Goal: Register for event/course

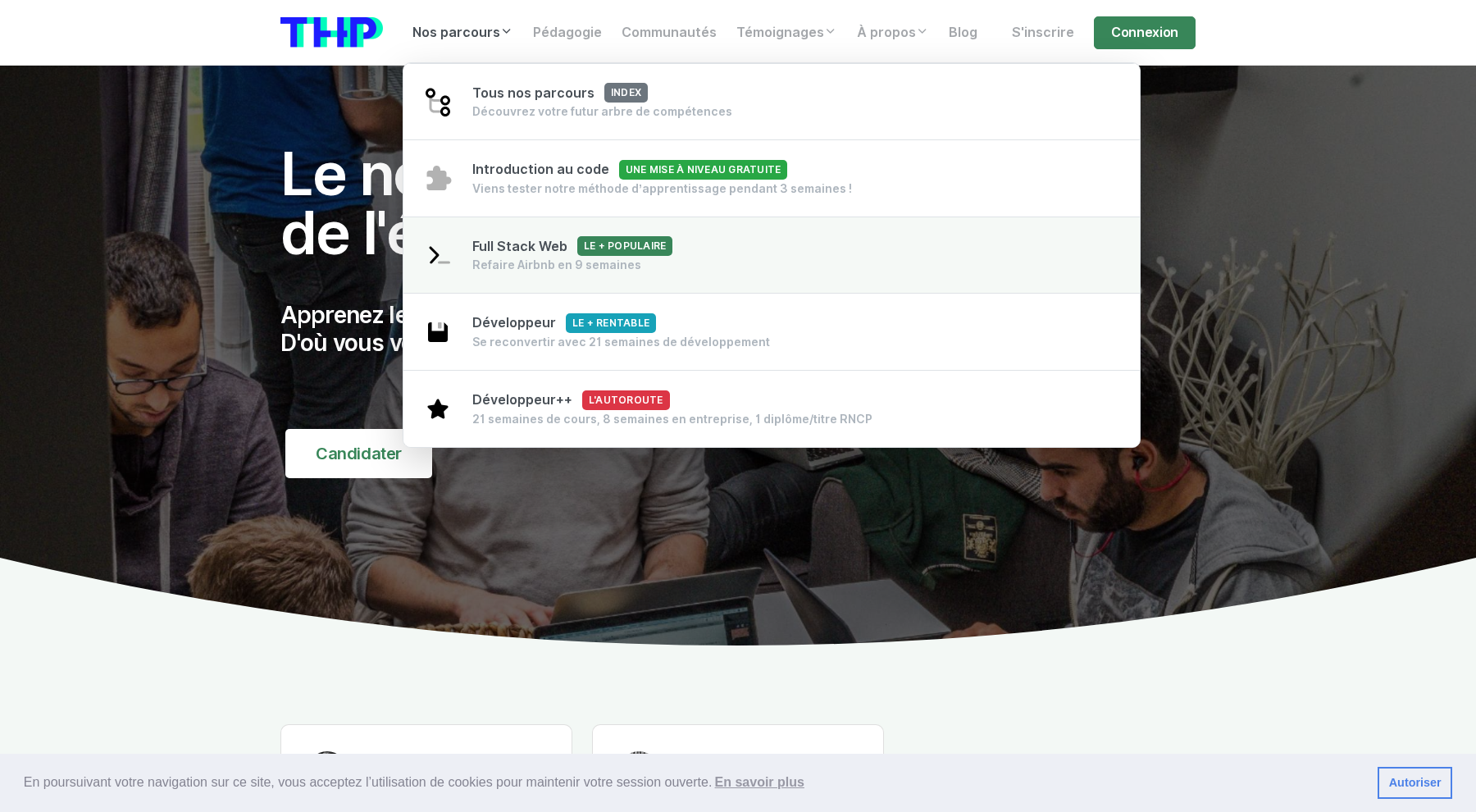
click at [558, 249] on span "Full Stack Web Le + populaire" at bounding box center [572, 246] width 200 height 15
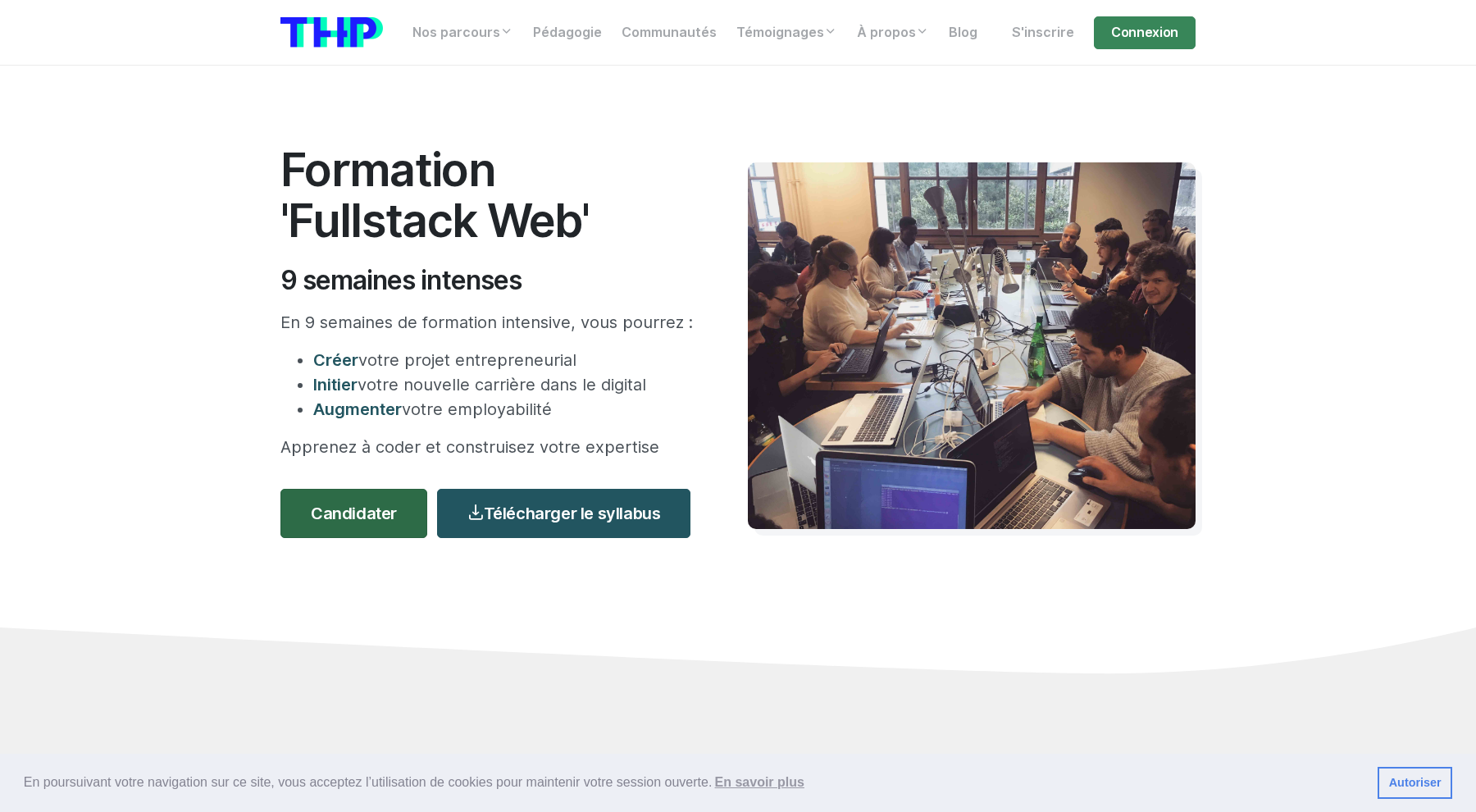
click at [350, 496] on link "Candidater" at bounding box center [354, 513] width 147 height 49
click at [1199, 32] on div "Nos parcours Tous nos parcours index Découvrez votre futur arbre de compétences…" at bounding box center [738, 33] width 935 height 39
click at [1154, 32] on link "Connexion" at bounding box center [1145, 32] width 102 height 33
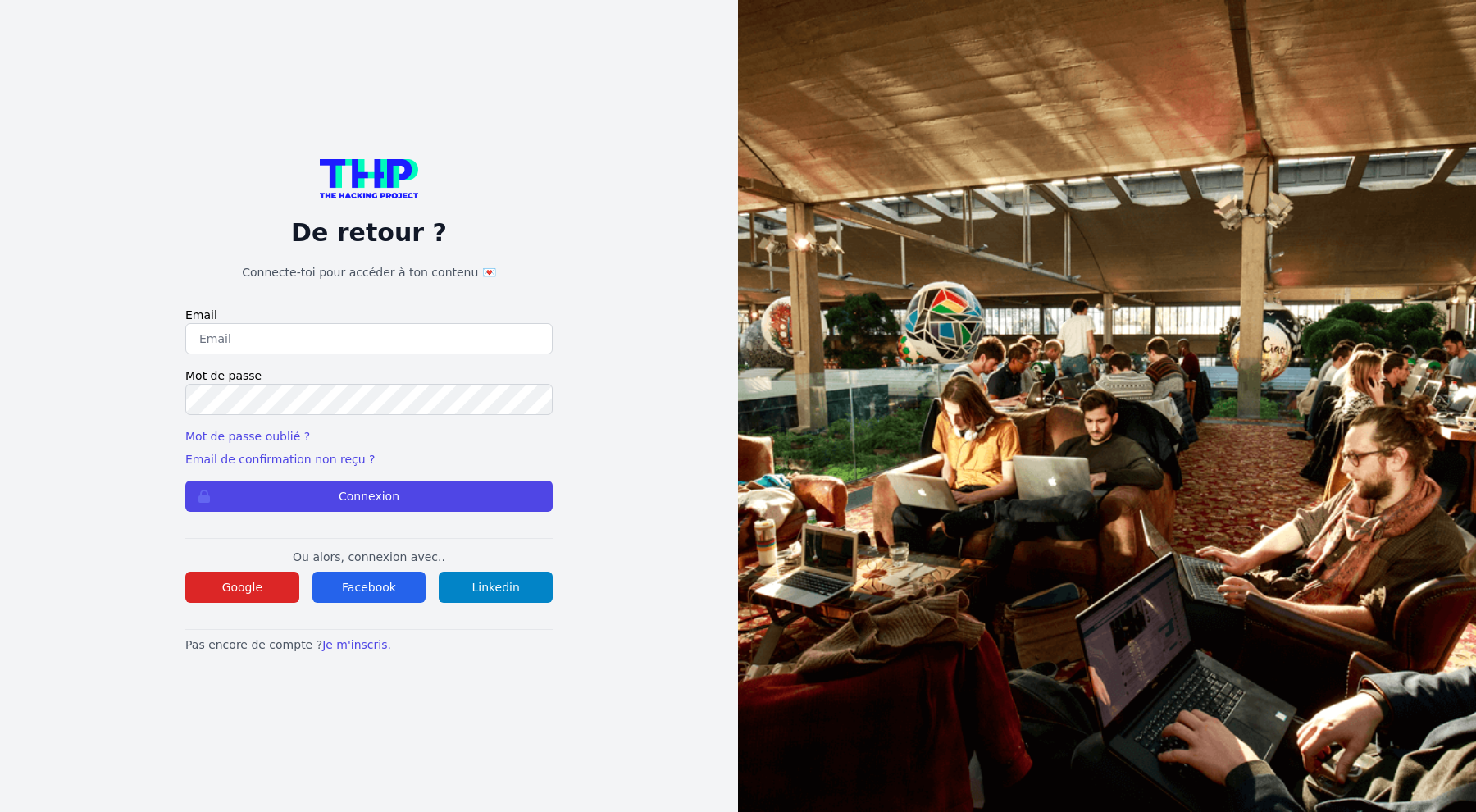
click at [368, 339] on input "email" at bounding box center [369, 338] width 368 height 31
type input "prevostq@gmail.com"
click at [186, 481] on button "Connexion" at bounding box center [369, 496] width 368 height 31
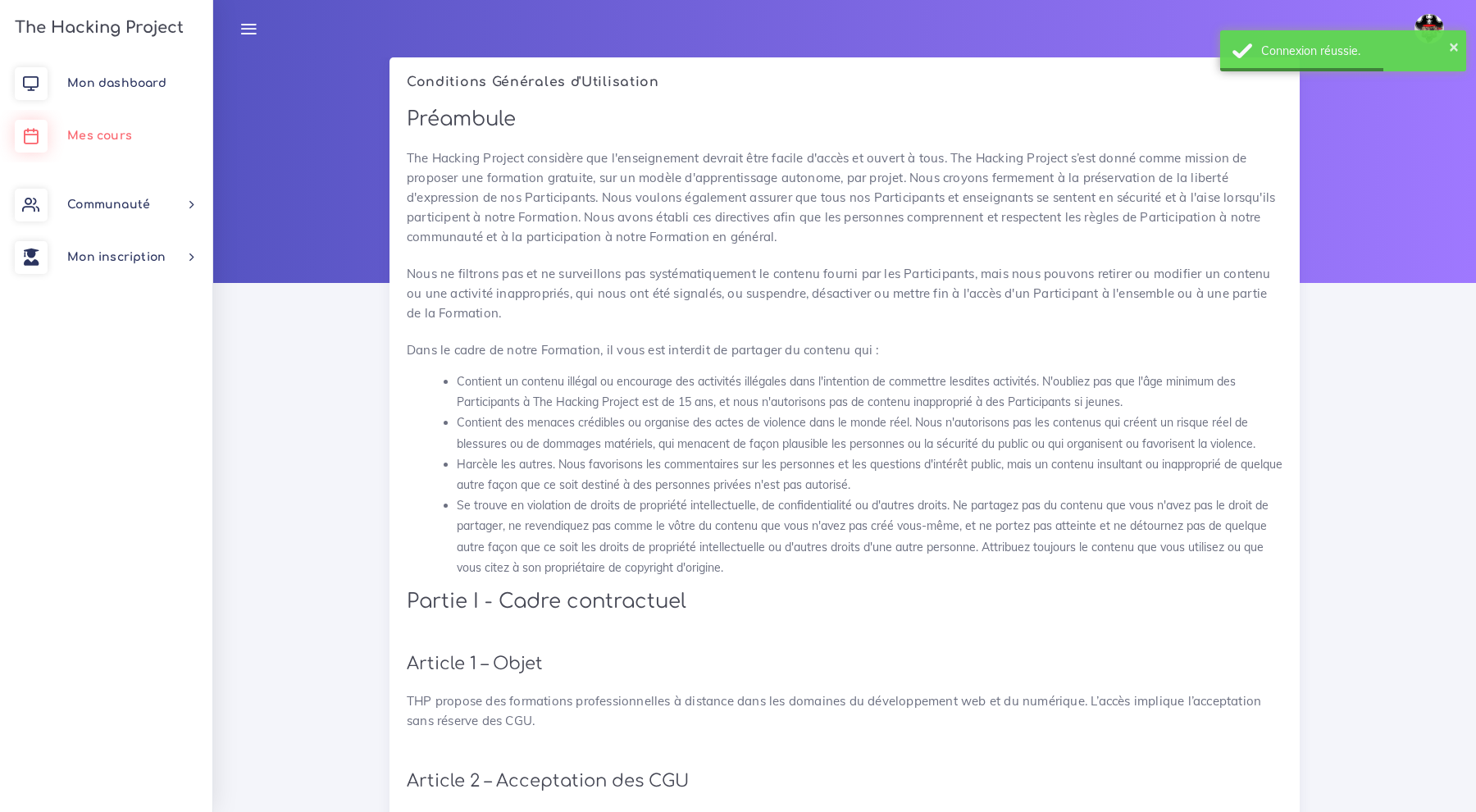
click at [104, 130] on span "Mes cours" at bounding box center [100, 136] width 65 height 13
click at [101, 122] on link "Mes cours" at bounding box center [106, 136] width 213 height 52
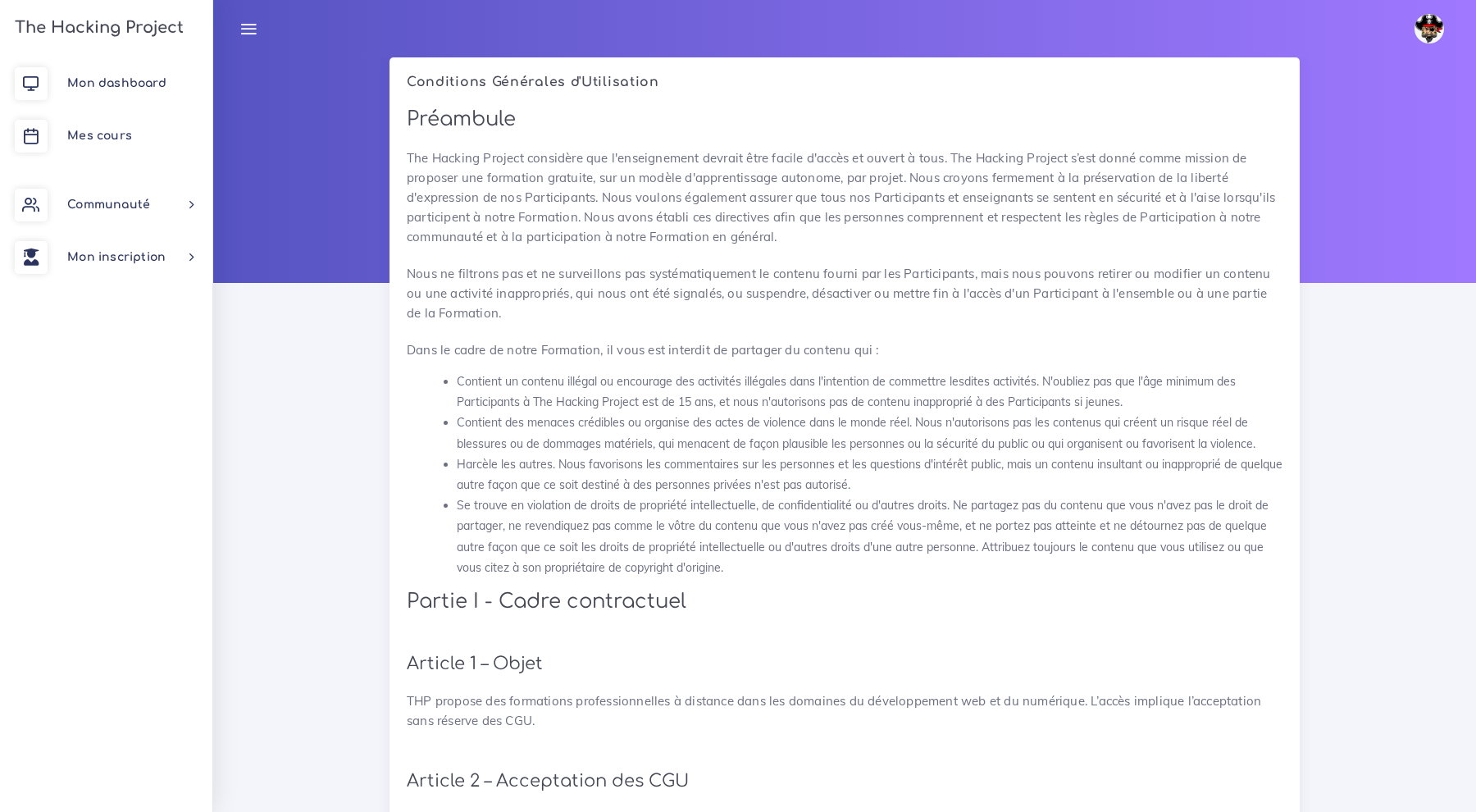
click at [249, 30] on icon at bounding box center [248, 28] width 18 height 18
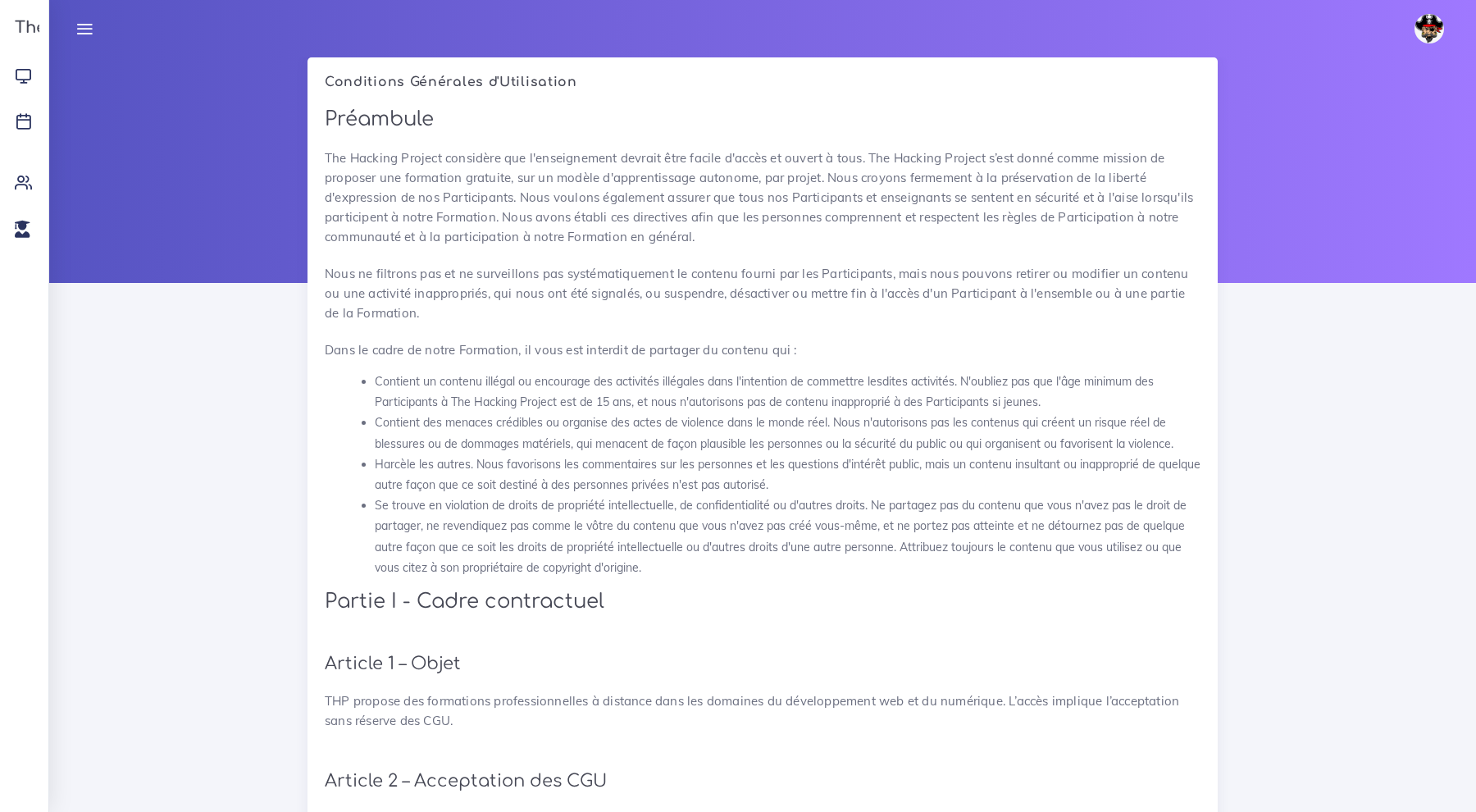
click at [83, 22] on icon at bounding box center [83, 28] width 18 height 18
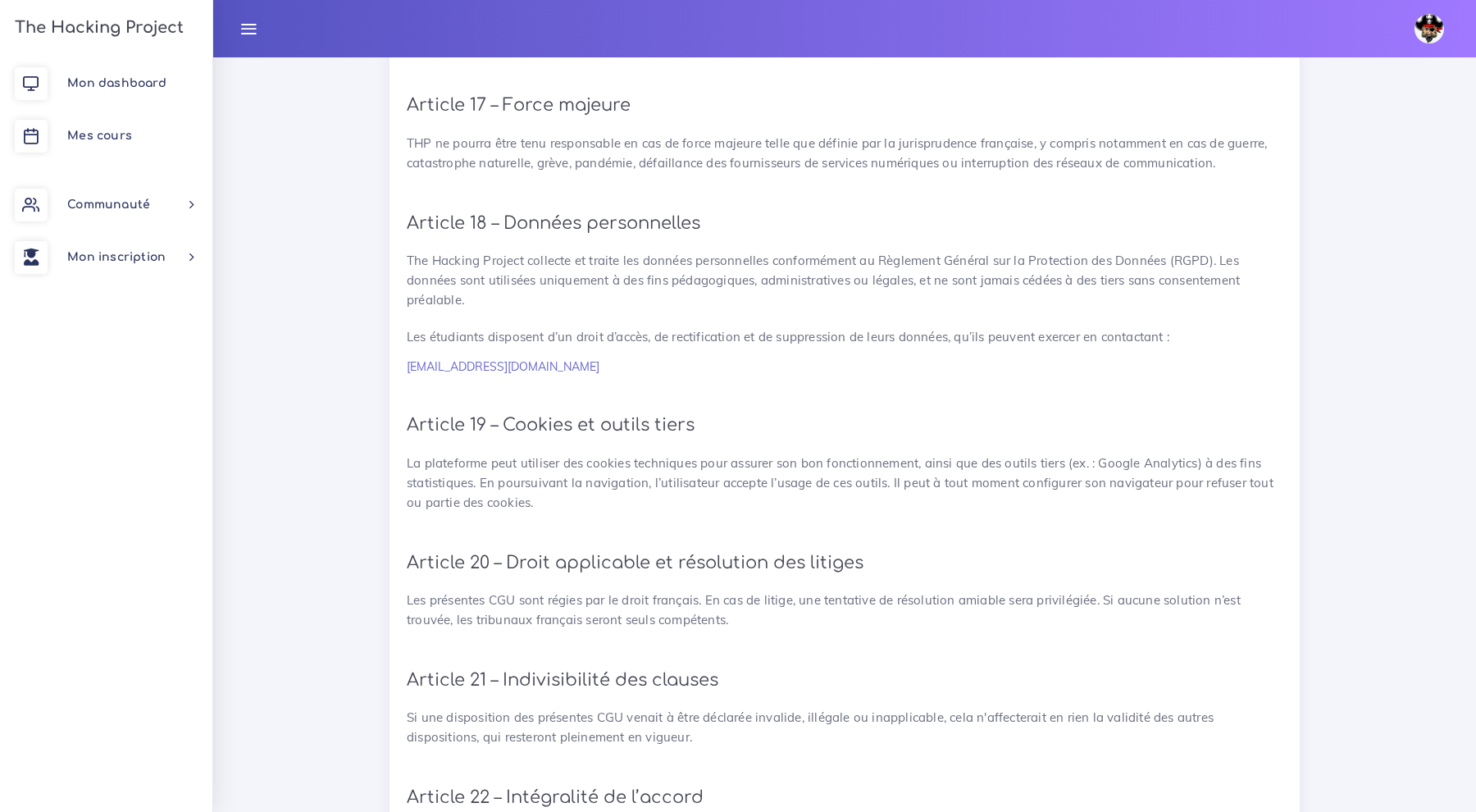
scroll to position [3517, 0]
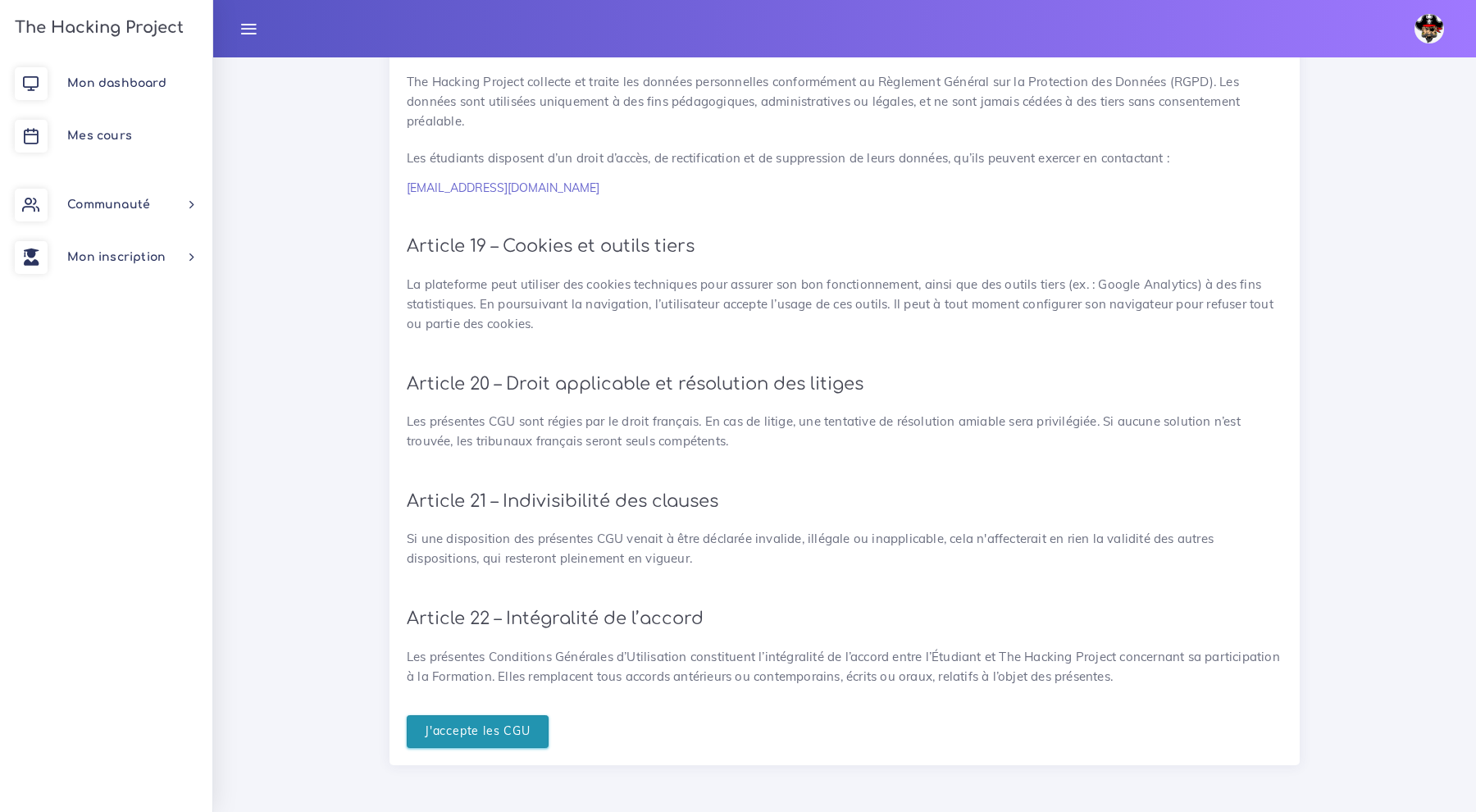
click at [459, 725] on input "J'accepte les CGU" at bounding box center [477, 732] width 142 height 34
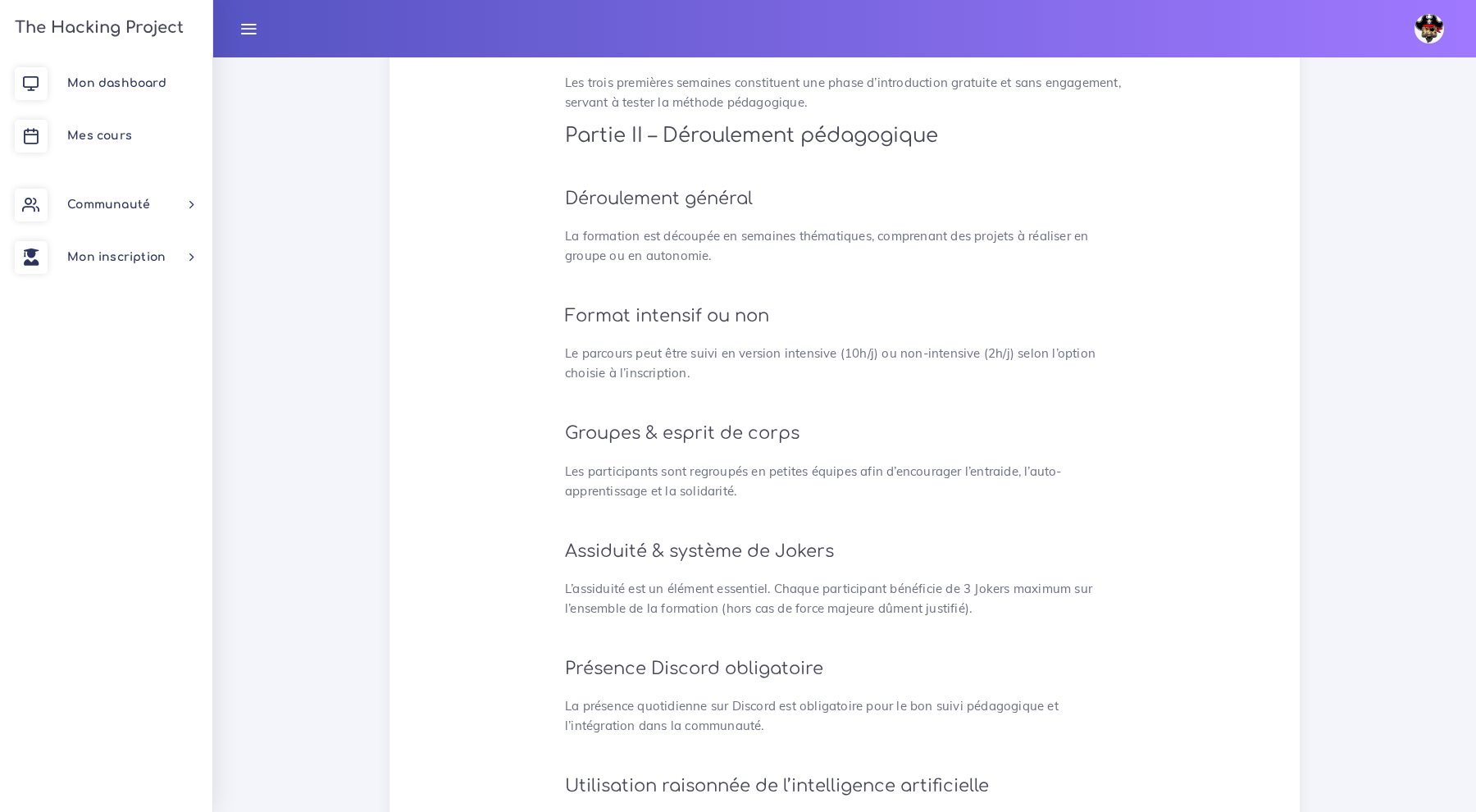
scroll to position [1402, 0]
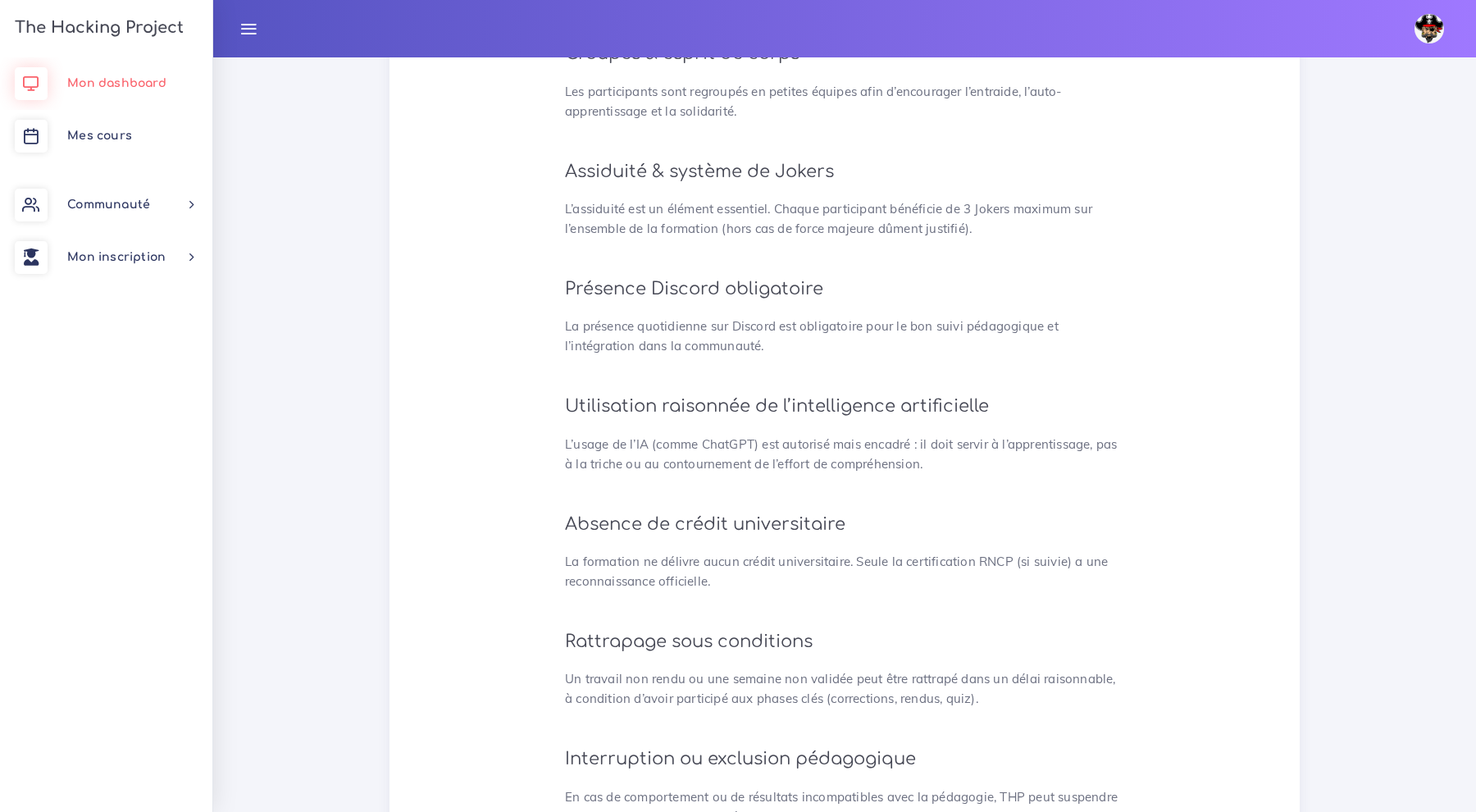
click at [120, 72] on link "Mon dashboard" at bounding box center [106, 83] width 213 height 52
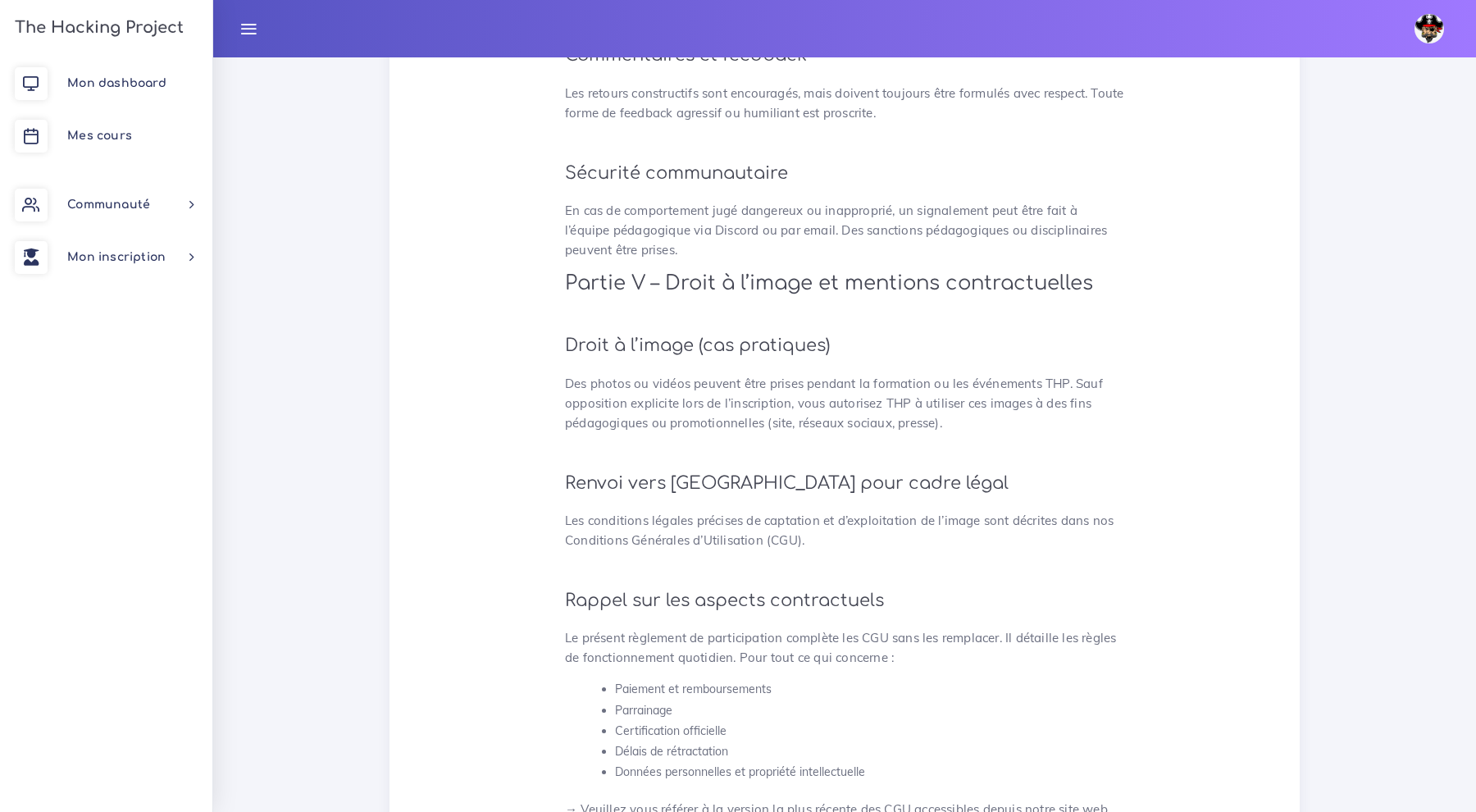
scroll to position [4178, 0]
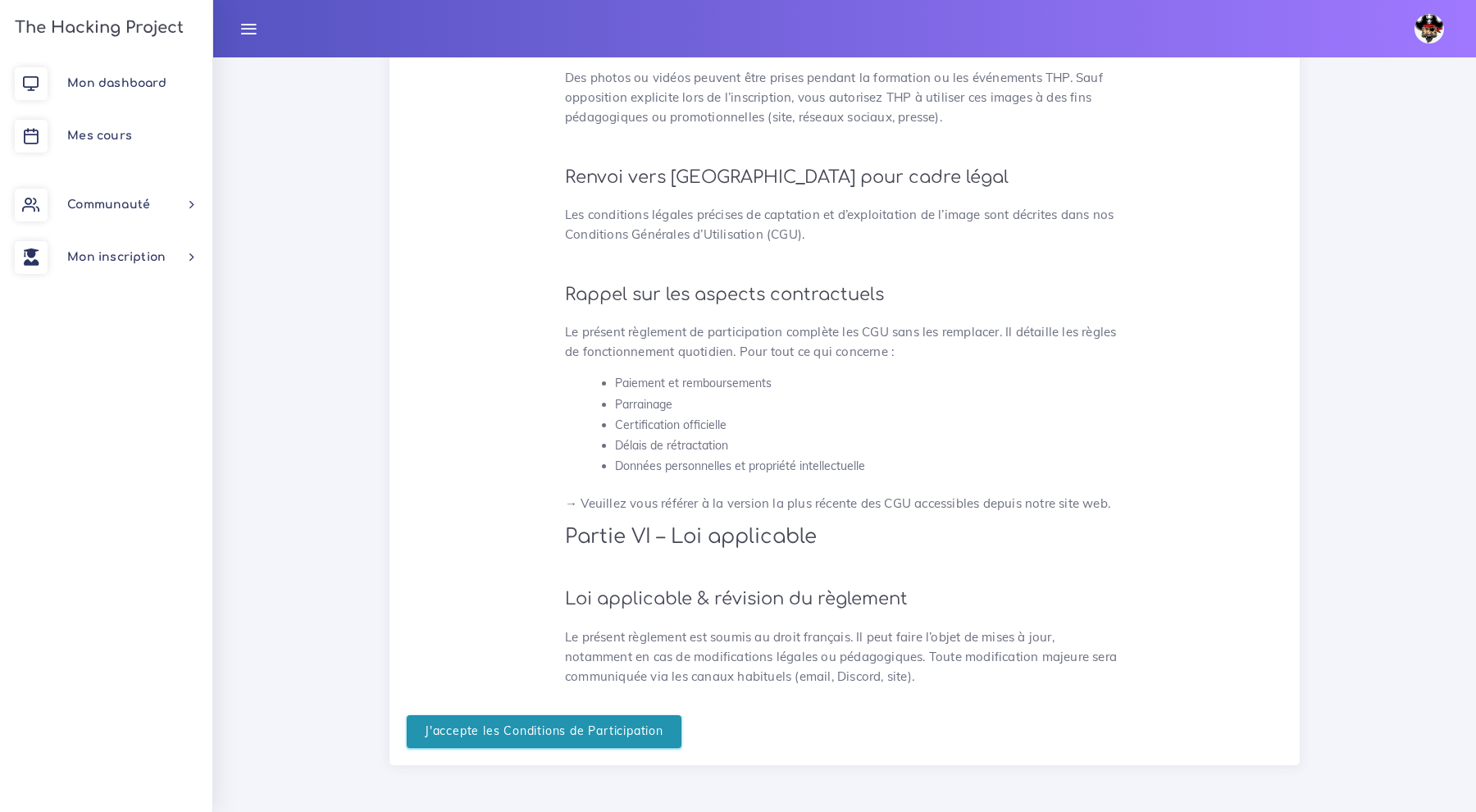
click at [525, 742] on input "J'accepte les Conditions de Participation" at bounding box center [544, 732] width 275 height 34
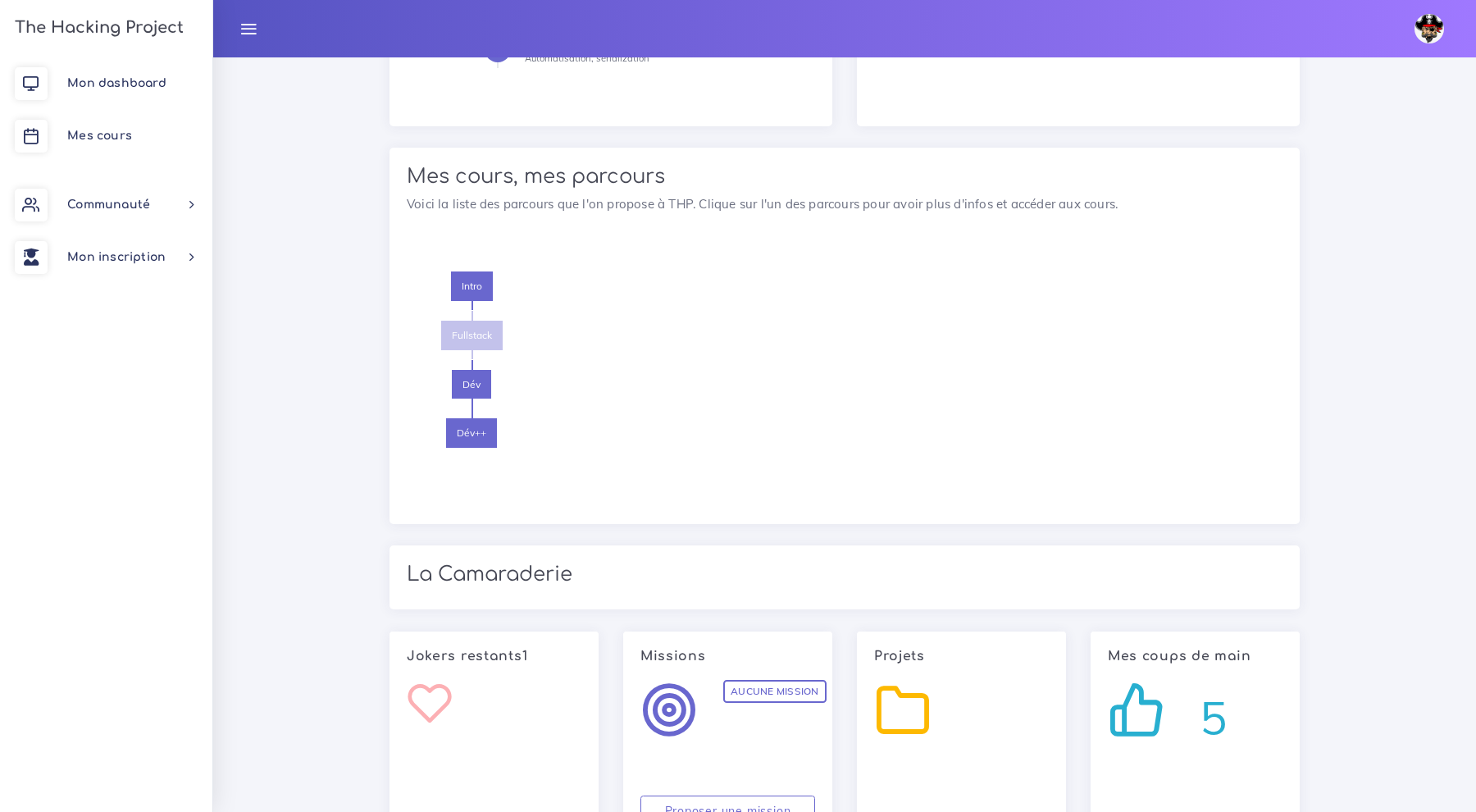
scroll to position [1670, 0]
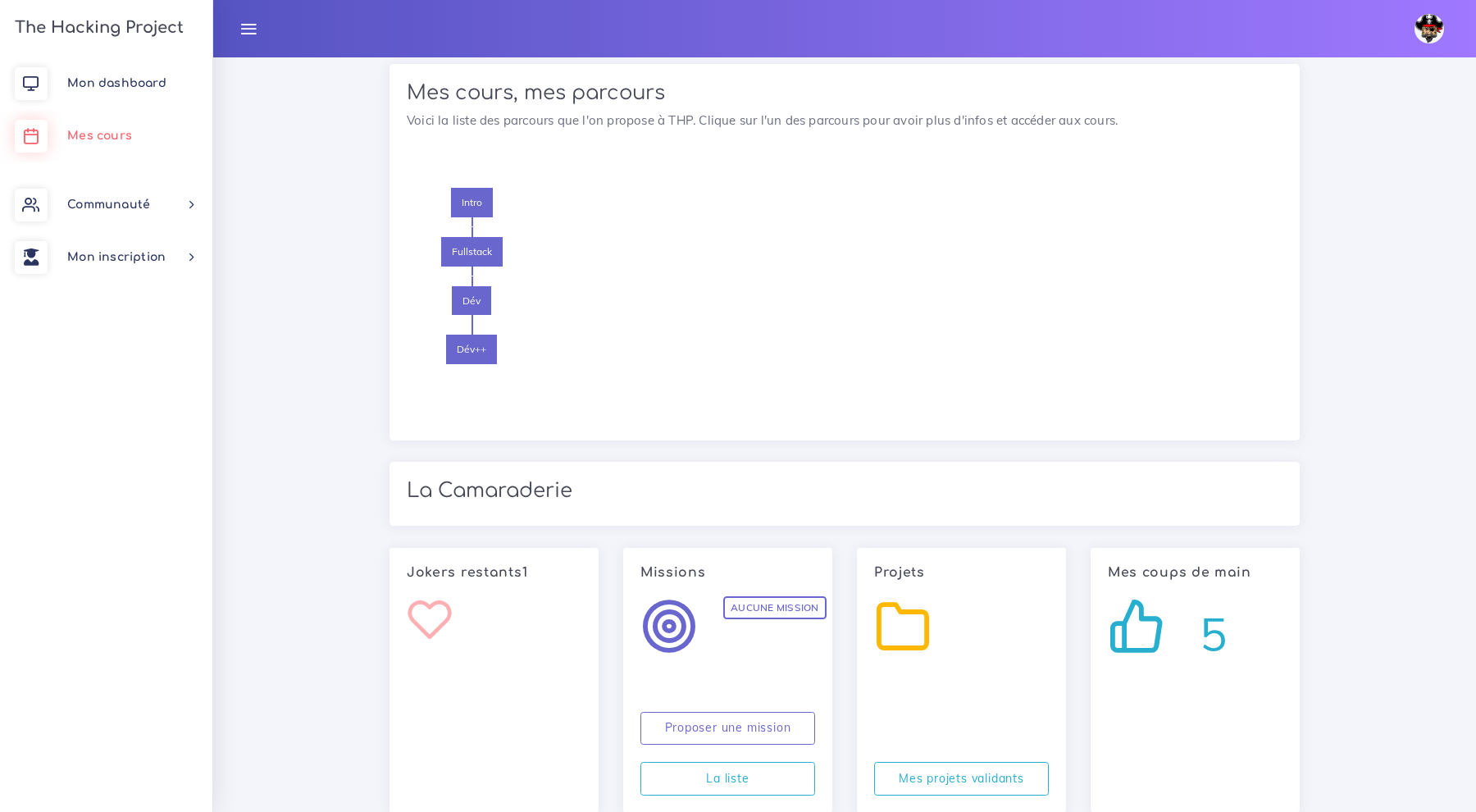
click at [97, 135] on span "Mes cours" at bounding box center [100, 136] width 65 height 13
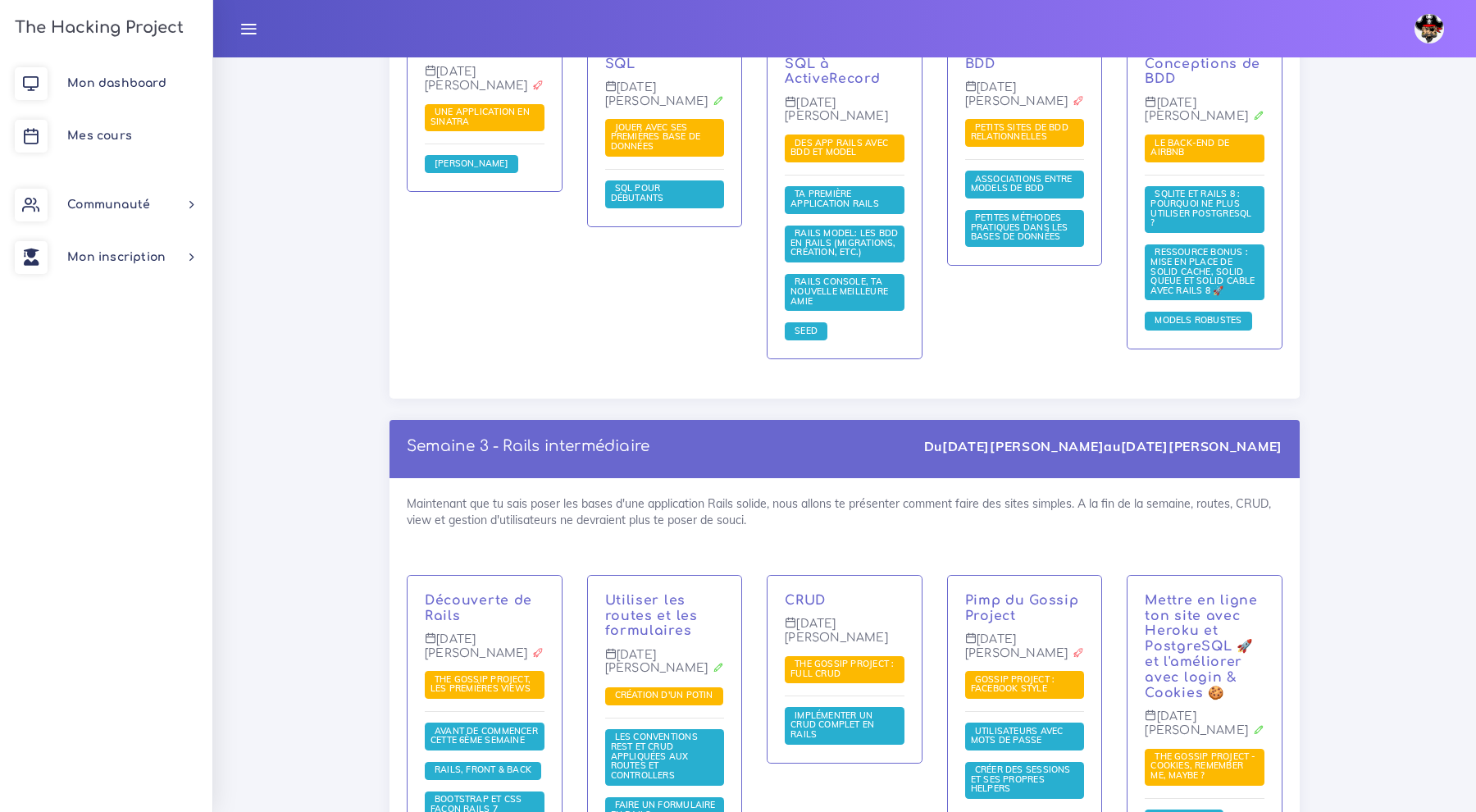
scroll to position [2961, 0]
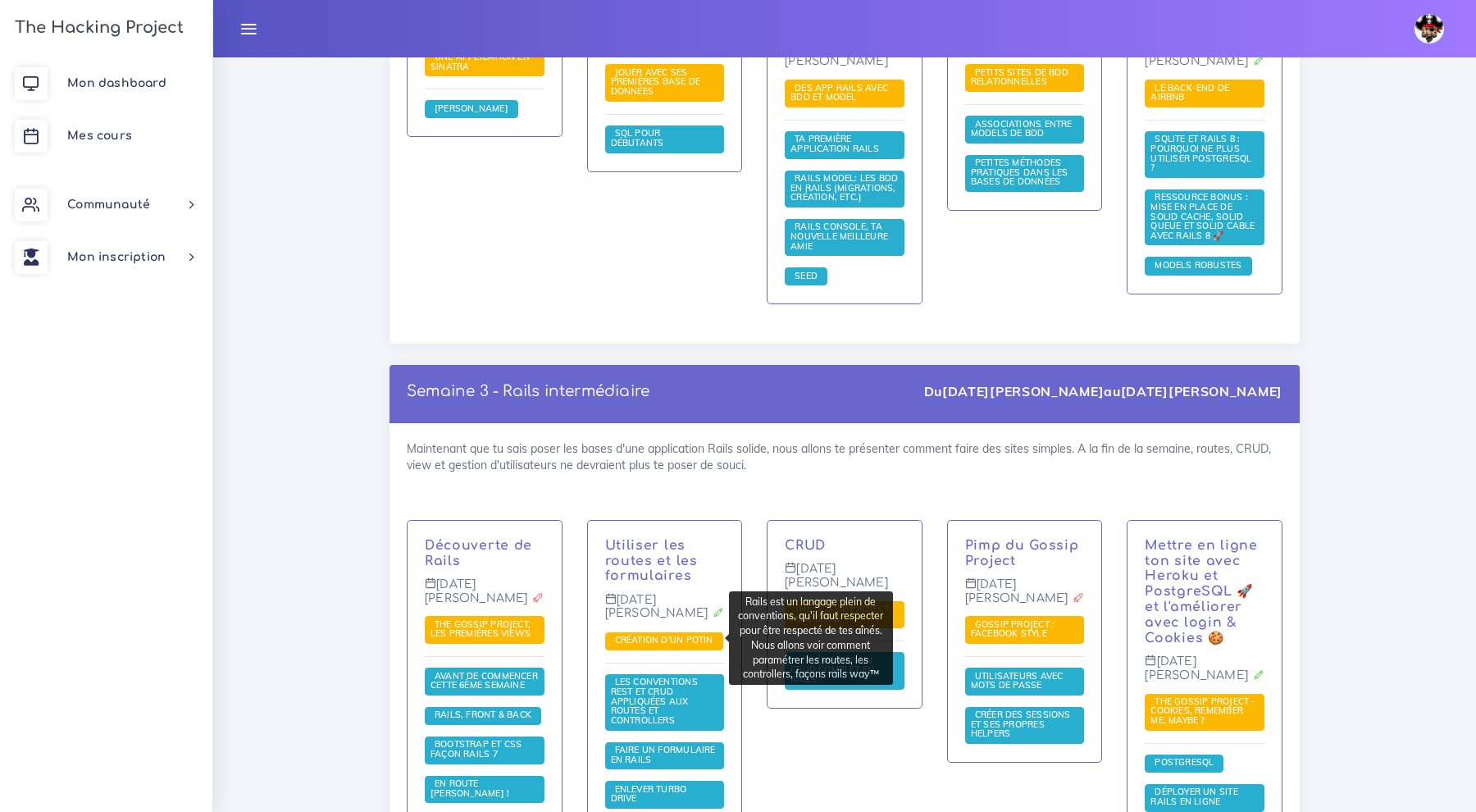
click at [668, 674] on span "Les conventions REST et CRUD appliquées aux Routes et Controllers" at bounding box center [665, 702] width 120 height 56
click at [653, 675] on span "Les conventions REST et CRUD appliquées aux Routes et Controllers" at bounding box center [654, 700] width 87 height 49
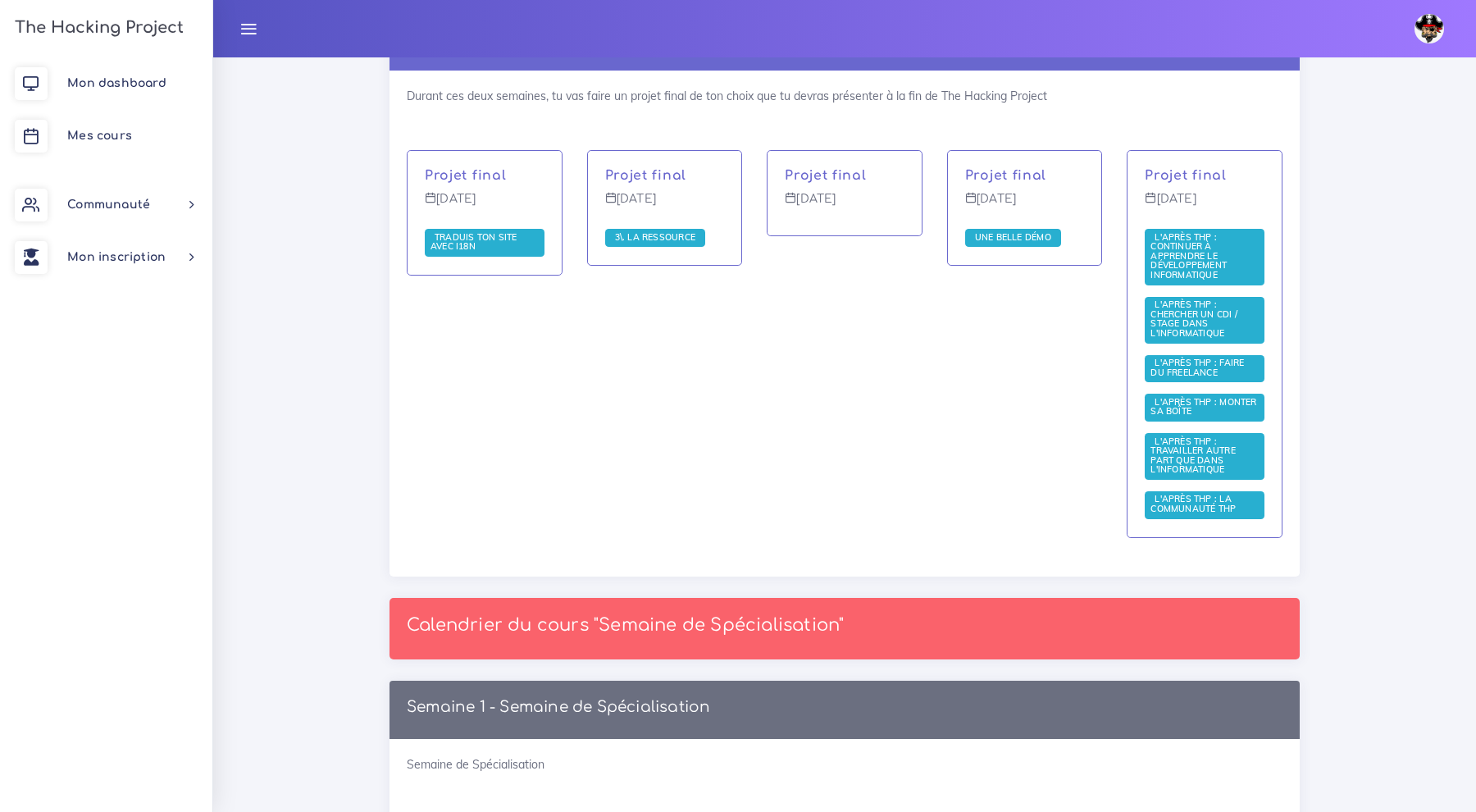
scroll to position [6203, 0]
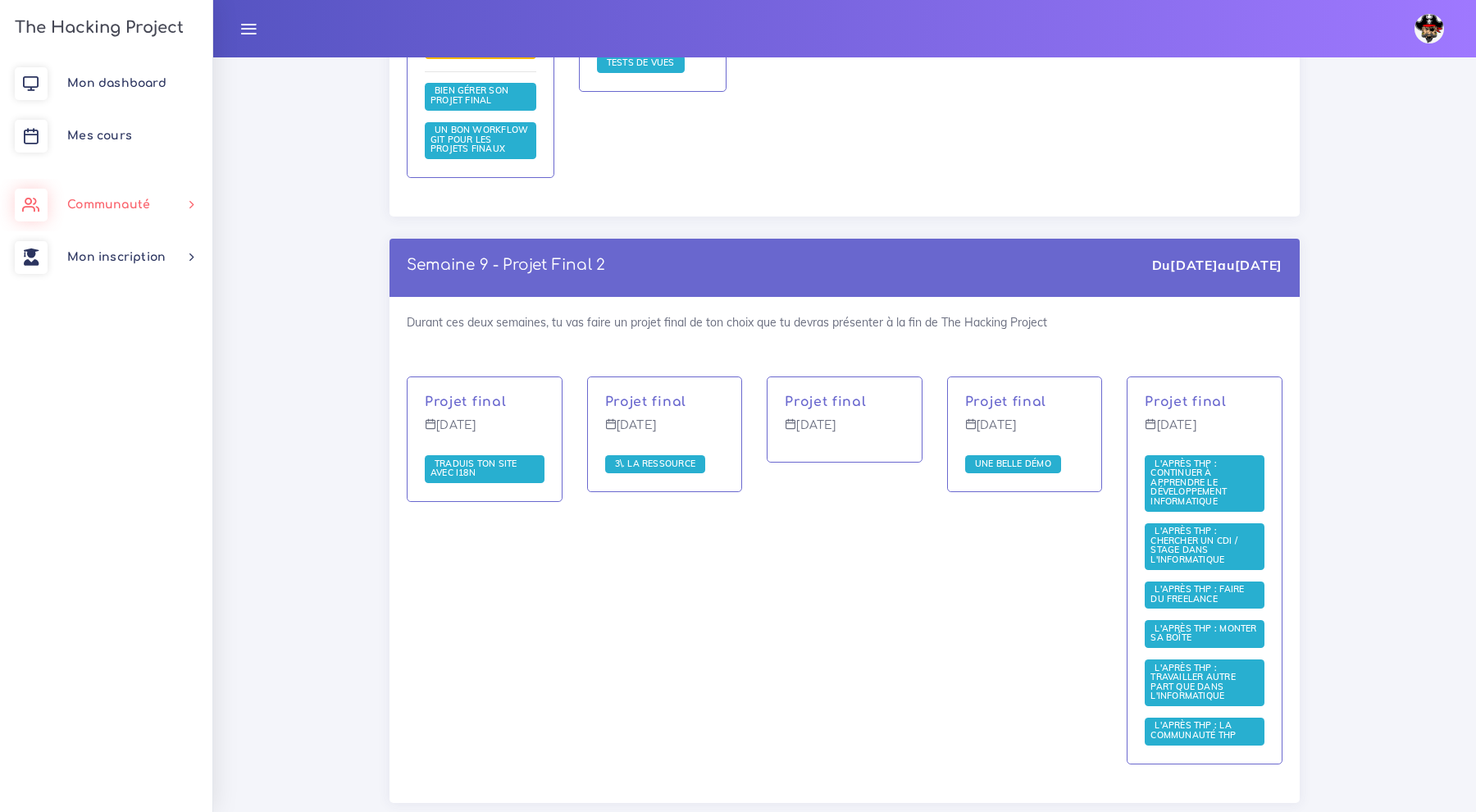
click at [180, 211] on link "Communauté" at bounding box center [106, 205] width 213 height 52
click at [135, 569] on link "Mon inscription" at bounding box center [106, 579] width 213 height 52
click at [126, 365] on link "Mes parcours" at bounding box center [103, 374] width 213 height 36
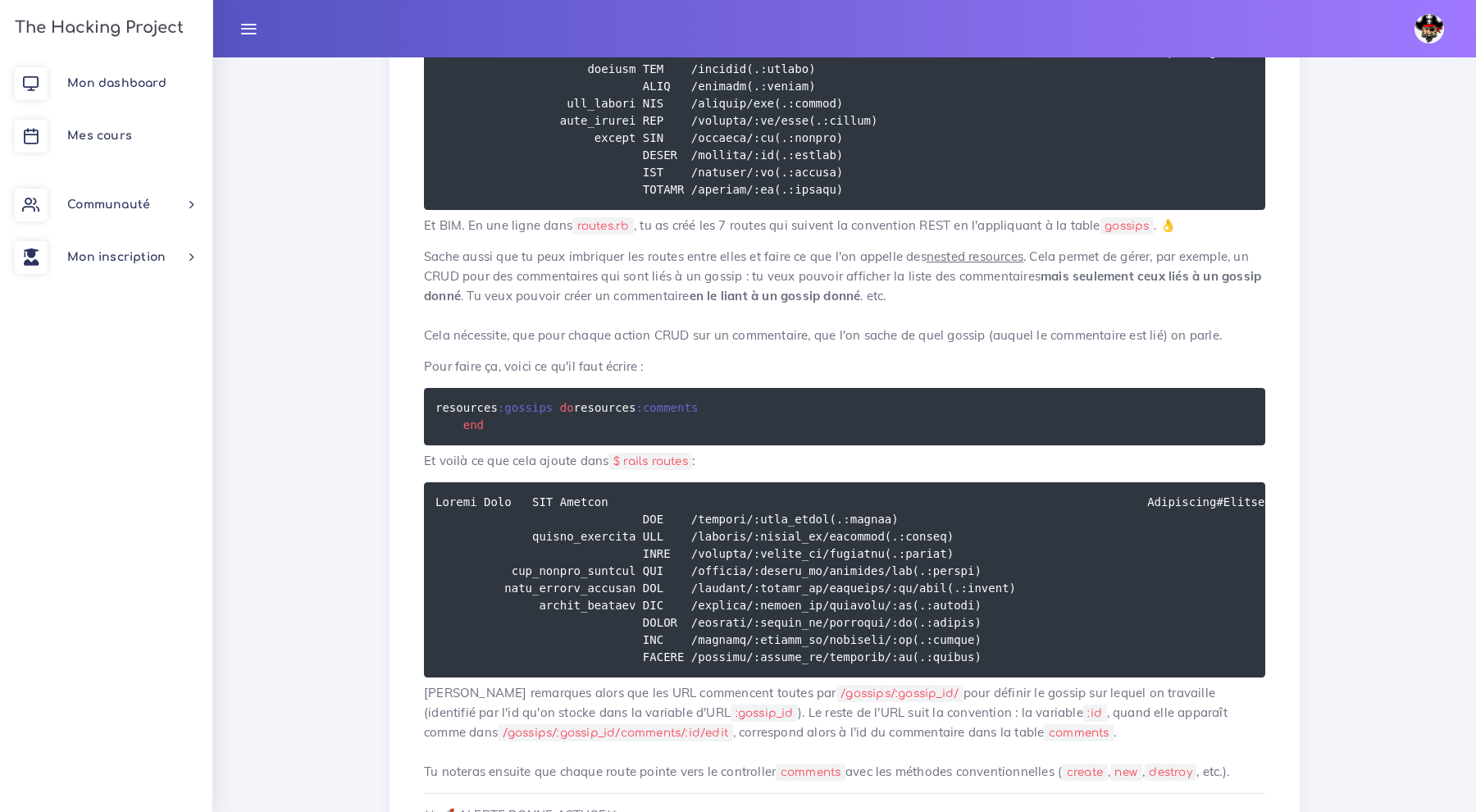
scroll to position [2654, 0]
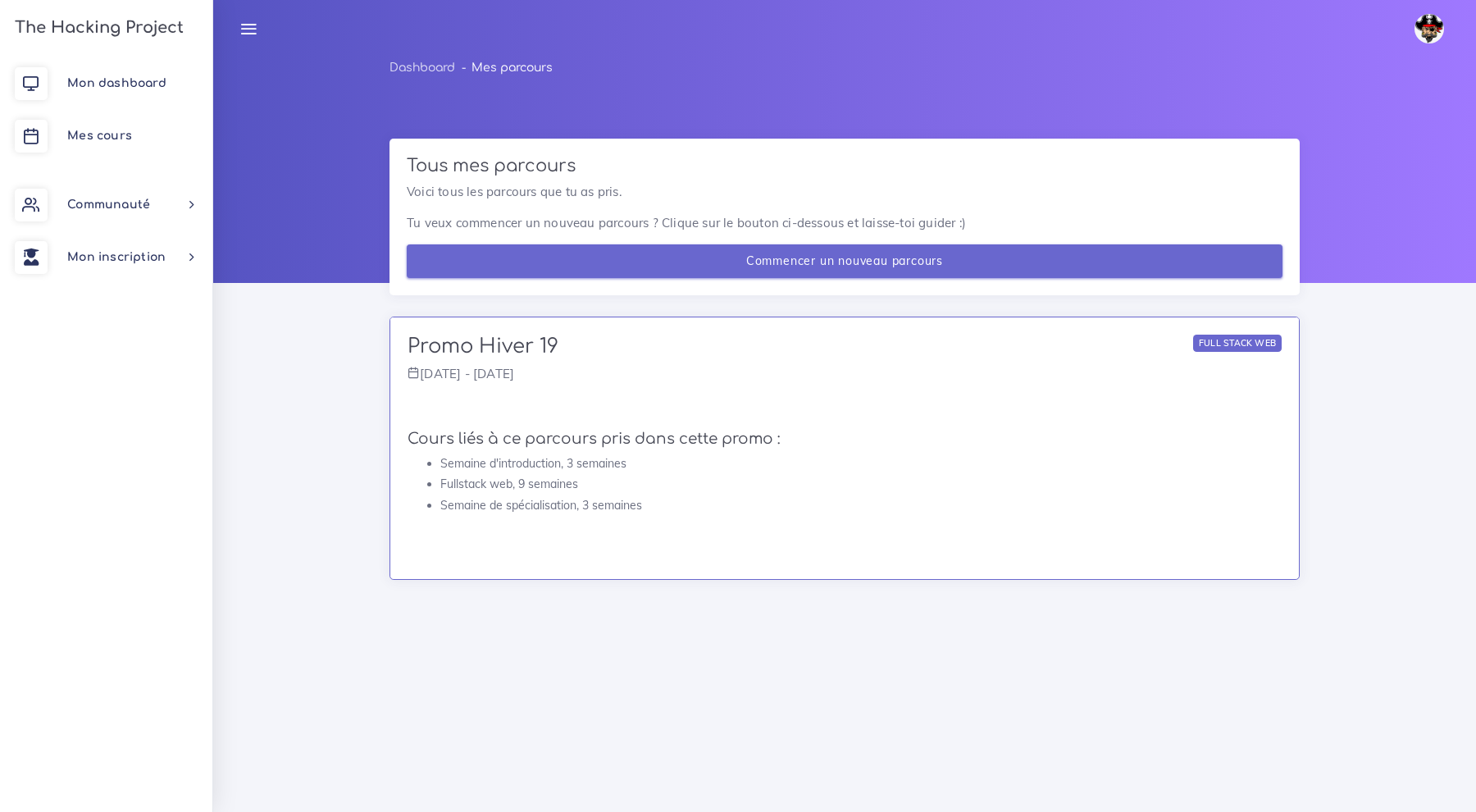
click at [601, 269] on link "Commencer un nouveau parcours" at bounding box center [844, 261] width 875 height 34
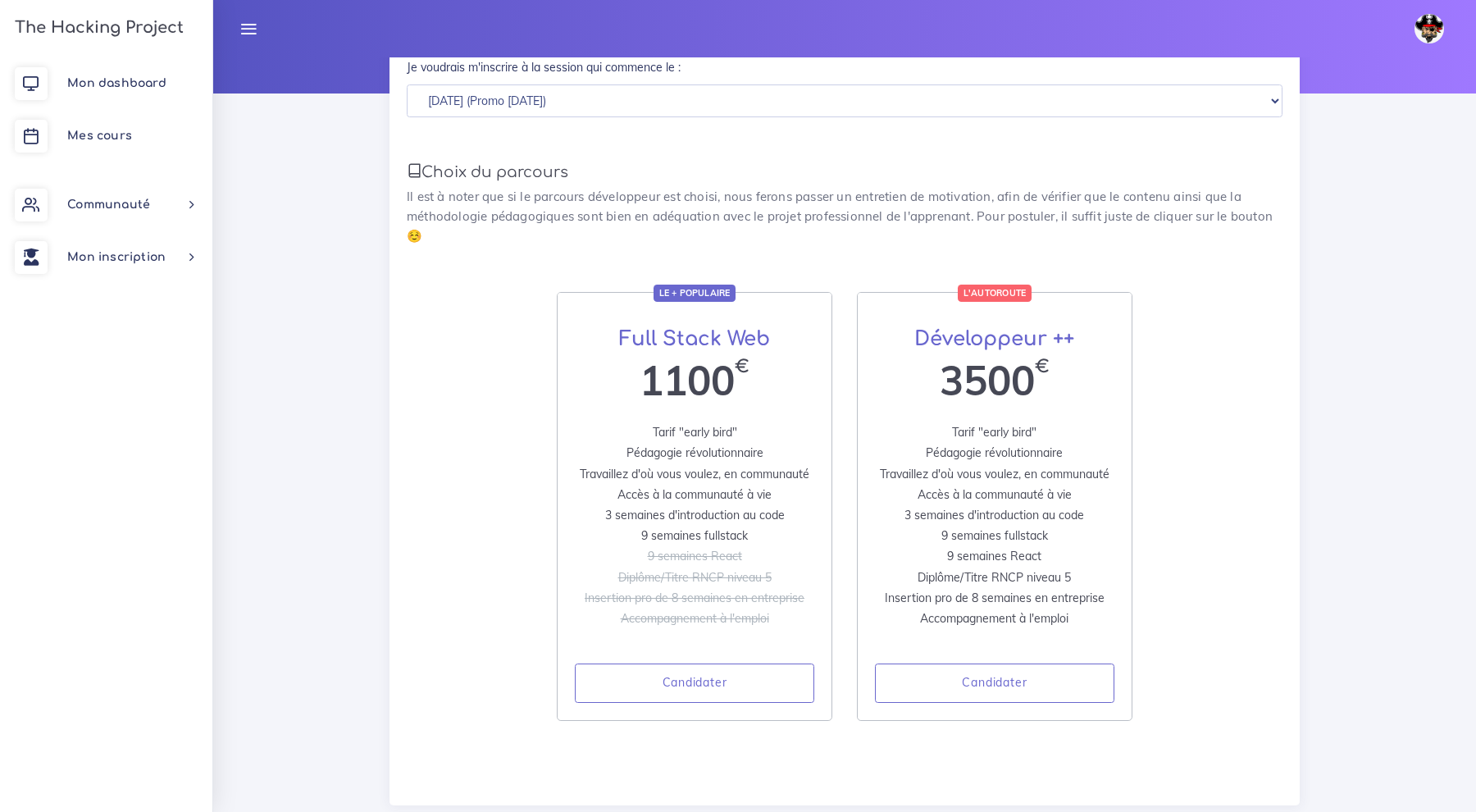
scroll to position [210, 0]
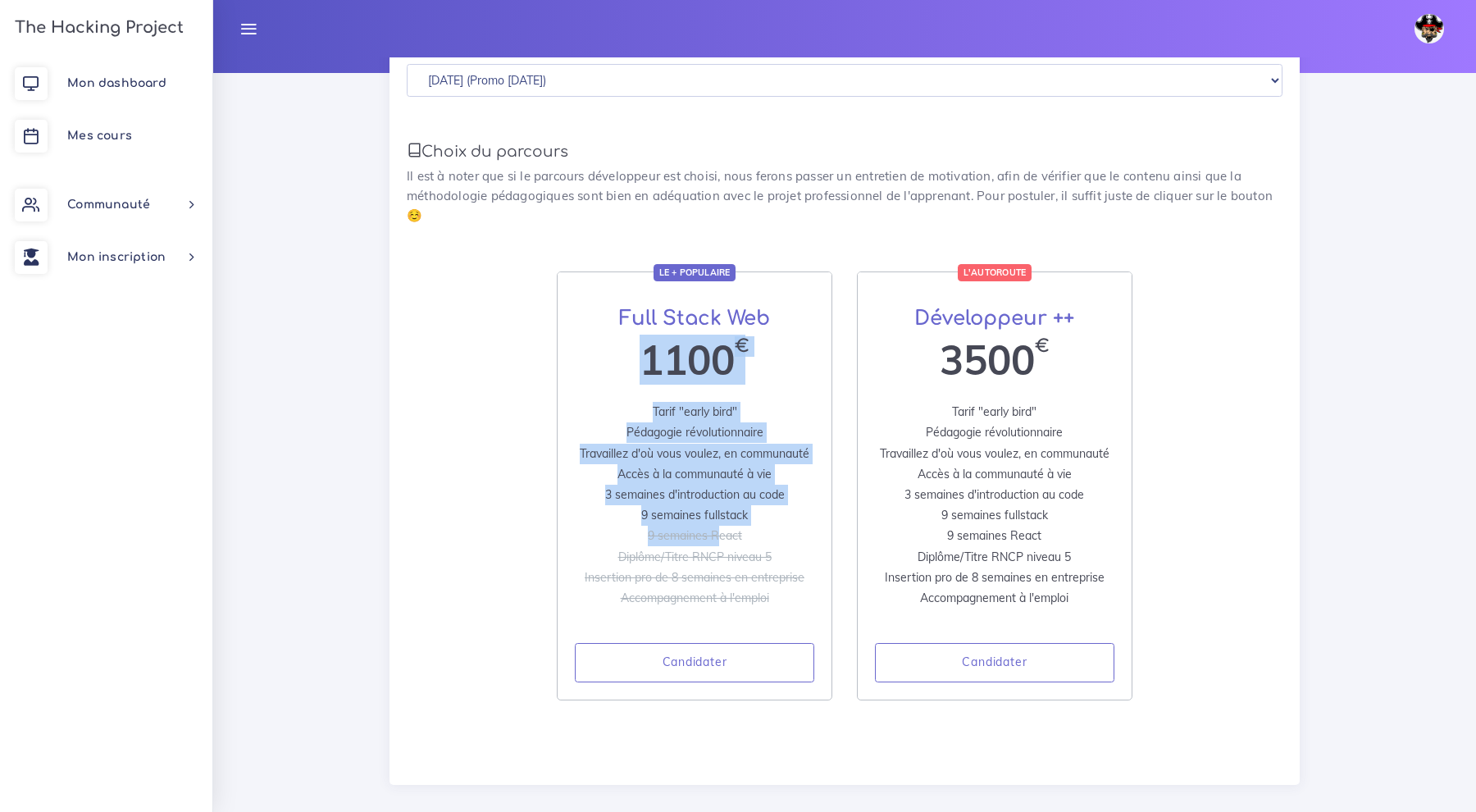
drag, startPoint x: 602, startPoint y: 338, endPoint x: 713, endPoint y: 514, distance: 208.1
click at [713, 514] on div "1100 € Tarif "early bird" Pédagogie révolutionnaire Travaillez d'où vous voulez…" at bounding box center [694, 518] width 274 height 363
click at [713, 528] on span "9 semaines React" at bounding box center [695, 535] width 94 height 15
